Goal: Information Seeking & Learning: Learn about a topic

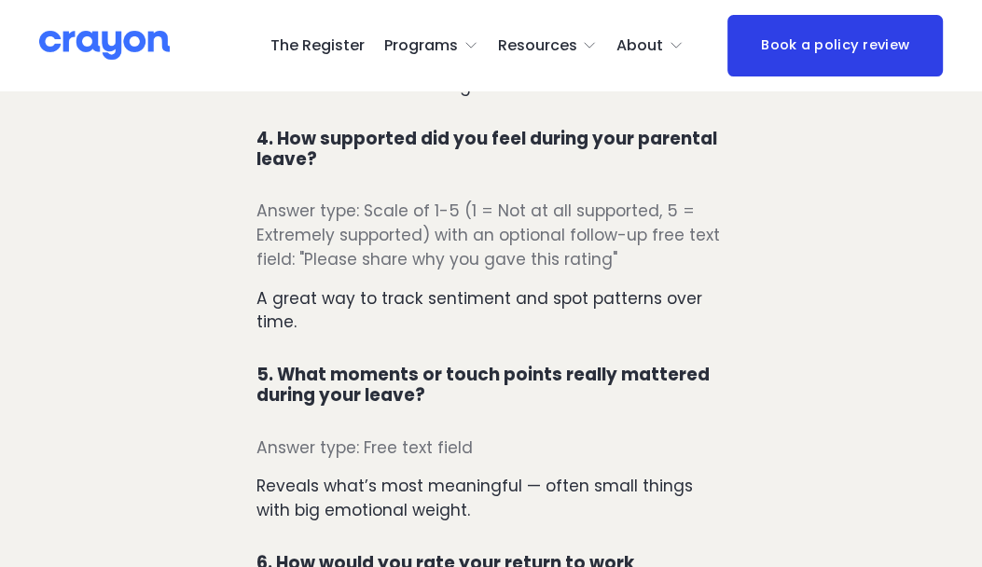
scroll to position [1772, 0]
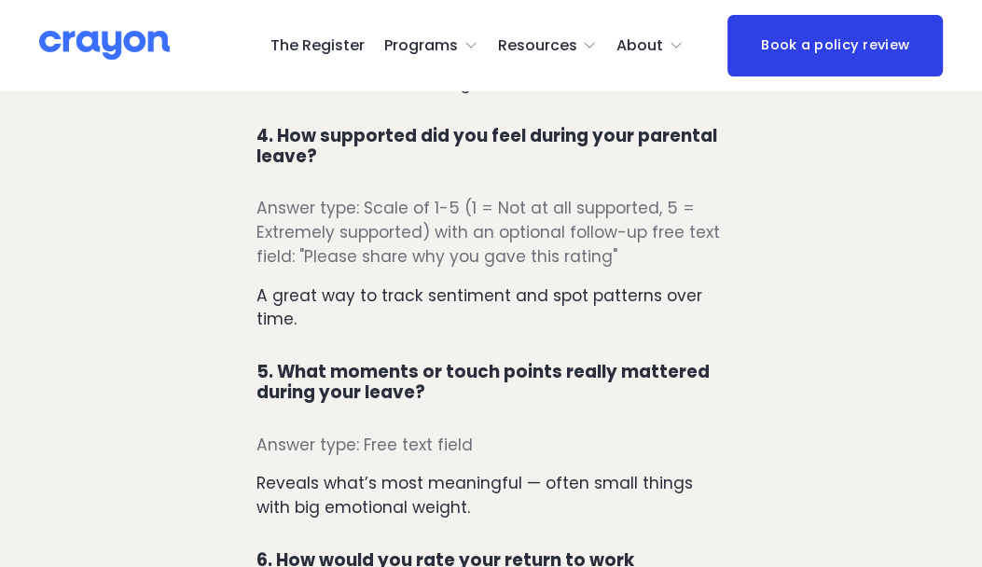
drag, startPoint x: 496, startPoint y: 347, endPoint x: 541, endPoint y: 369, distance: 50.0
click at [496, 348] on div "Too often, organisations assume what people want: longer leave, bigger payouts,…" at bounding box center [491, 338] width 470 height 2681
click at [642, 410] on div "Too often, organisations assume what people want: longer leave, bigger payouts,…" at bounding box center [491, 338] width 470 height 2681
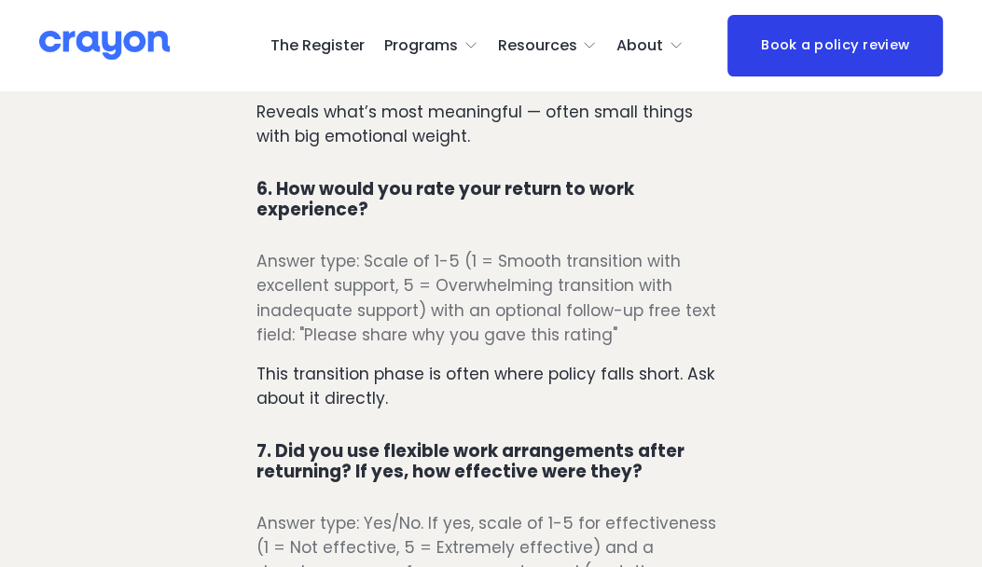
scroll to position [2144, 0]
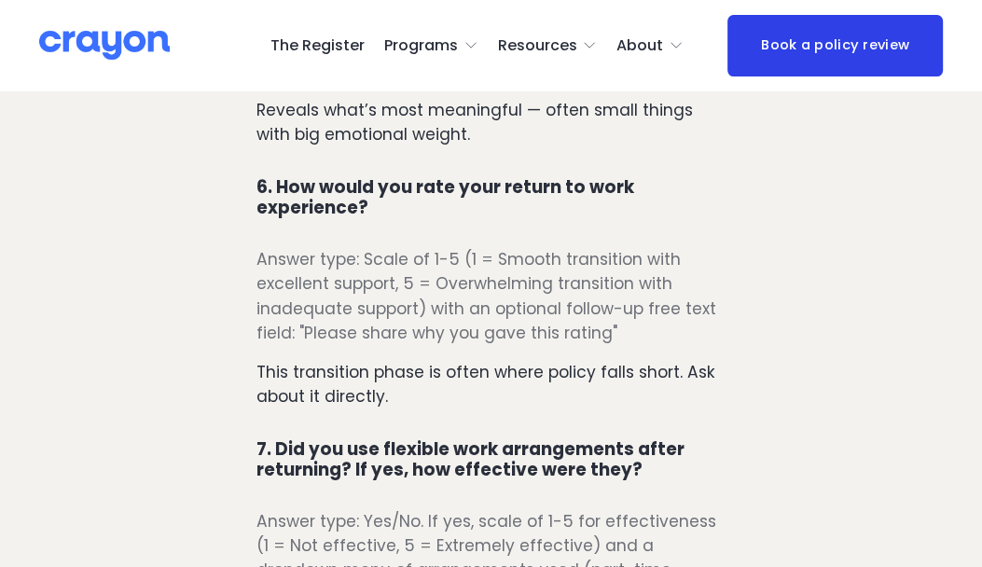
click at [485, 398] on p "This transition phase is often where policy falls short. Ask about it directly." at bounding box center [491, 384] width 470 height 48
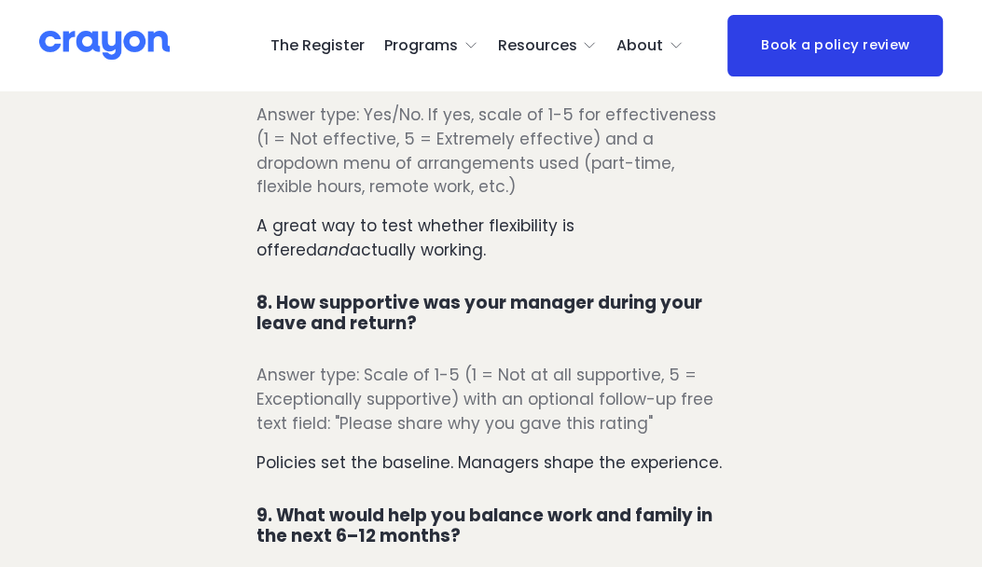
scroll to position [2611, 0]
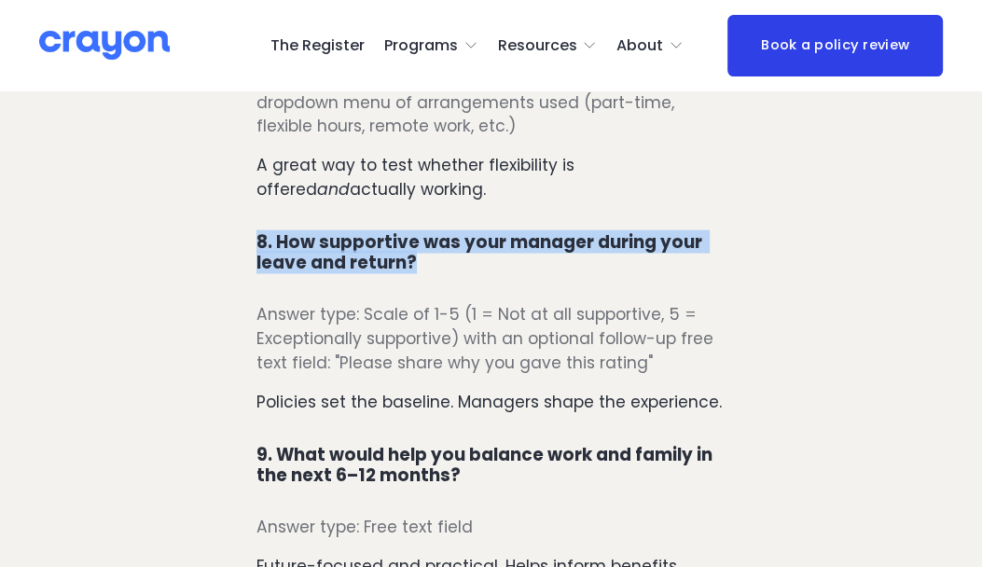
drag, startPoint x: 425, startPoint y: 263, endPoint x: 249, endPoint y: 233, distance: 178.7
copy h4 "8. How supportive was your manager during your leave and return?"
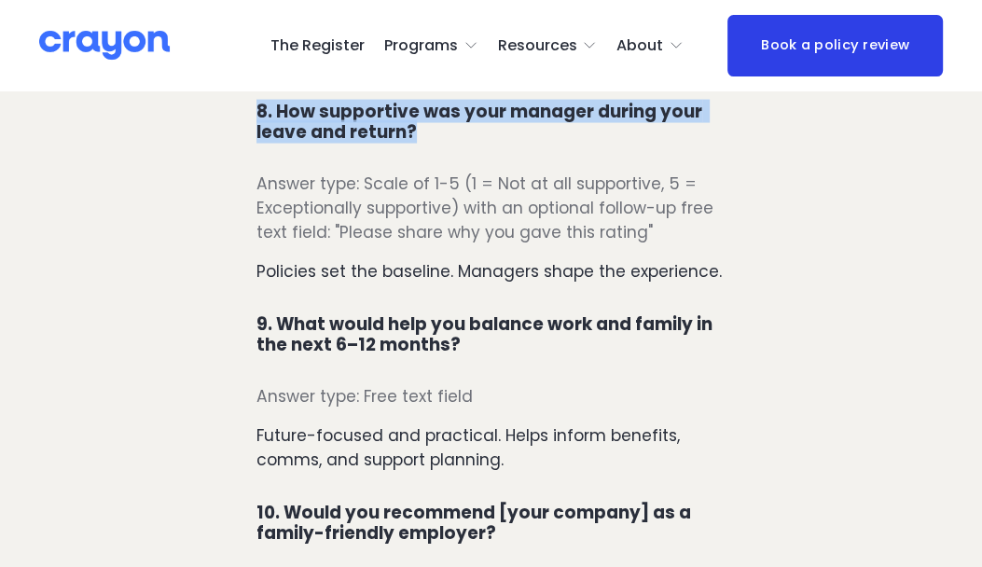
scroll to position [2797, 0]
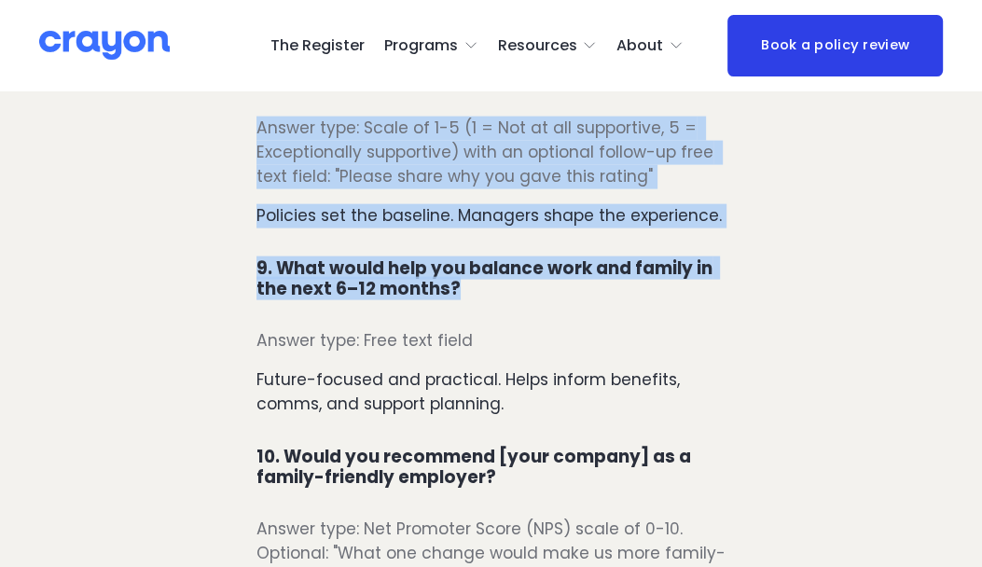
click at [472, 295] on h4 "9. What would help you balance work and family in the next 6–12 months?" at bounding box center [491, 278] width 470 height 41
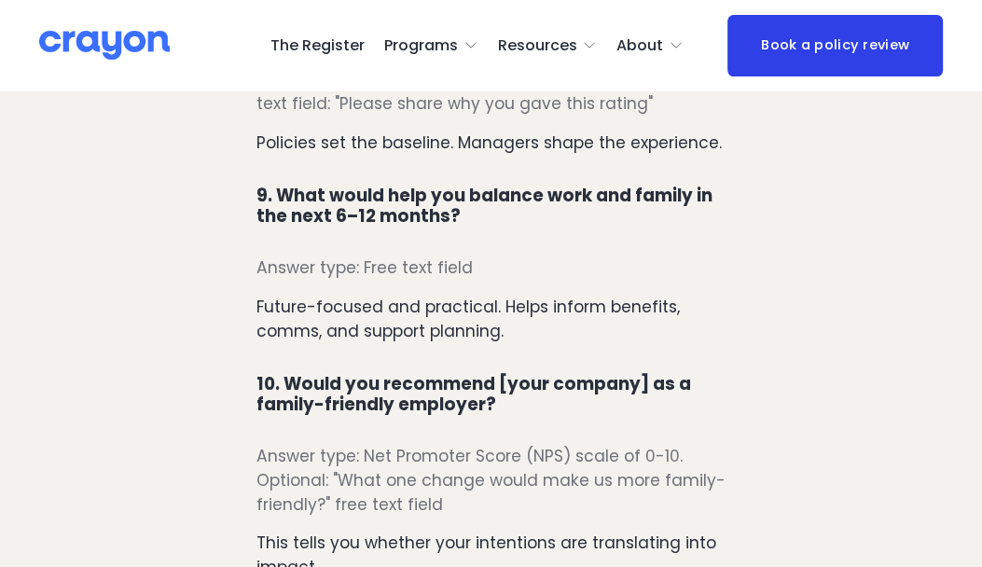
scroll to position [2984, 0]
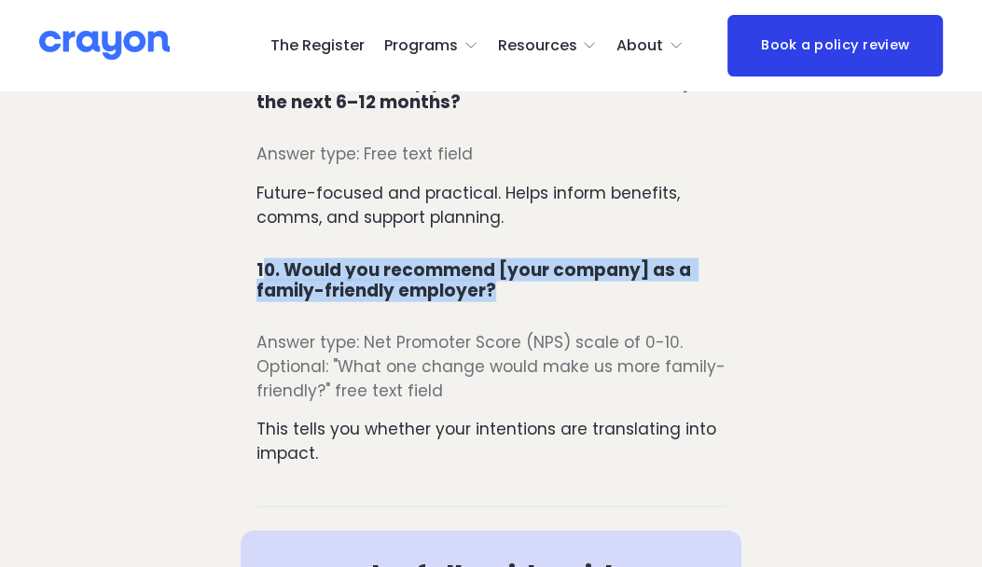
drag, startPoint x: 261, startPoint y: 275, endPoint x: 489, endPoint y: 297, distance: 228.6
click at [489, 297] on h4 "10. Would you recommend [your company] as a family-friendly employer?" at bounding box center [491, 280] width 470 height 41
click at [513, 301] on h4 "10. Would you recommend [your company] as a family-friendly employer?" at bounding box center [491, 280] width 470 height 41
drag, startPoint x: 504, startPoint y: 297, endPoint x: 253, endPoint y: 275, distance: 252.7
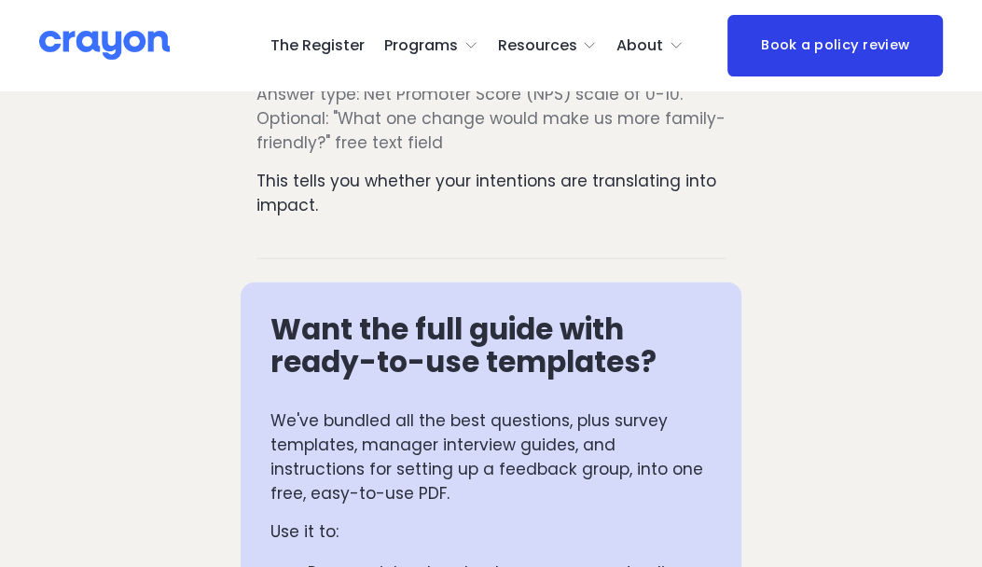
scroll to position [3357, 0]
